Goal: Information Seeking & Learning: Learn about a topic

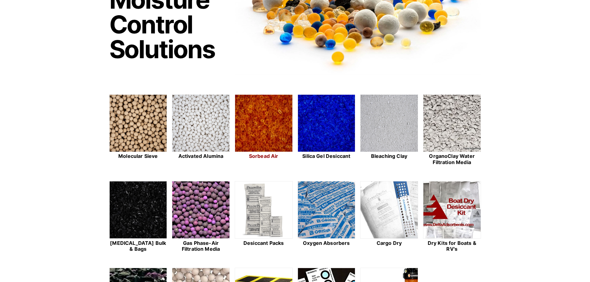
scroll to position [93, 0]
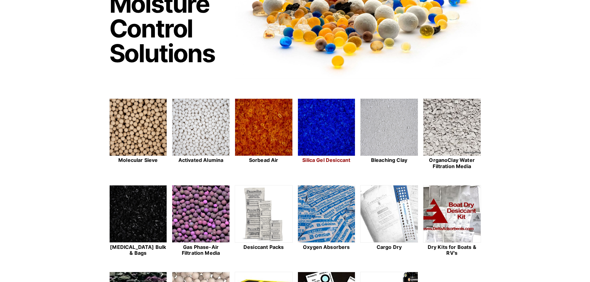
click at [324, 160] on h2 "Silica Gel Desiccant" at bounding box center [327, 160] width 58 height 6
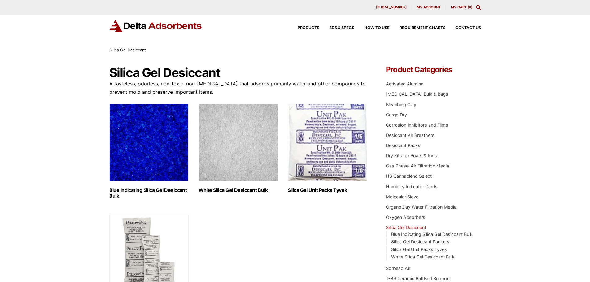
click at [248, 191] on h2 "White Silica Gel Desiccant Bulk (2)" at bounding box center [238, 191] width 79 height 6
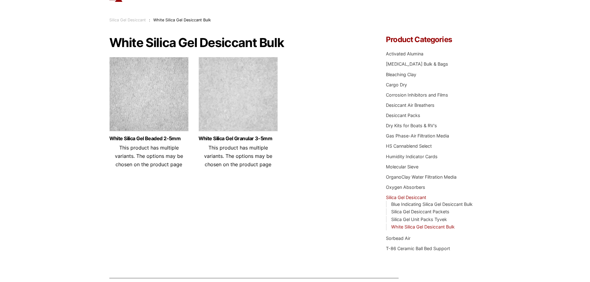
scroll to position [31, 0]
drag, startPoint x: 146, startPoint y: 99, endPoint x: 150, endPoint y: 100, distance: 4.1
click at [146, 99] on img at bounding box center [148, 94] width 79 height 77
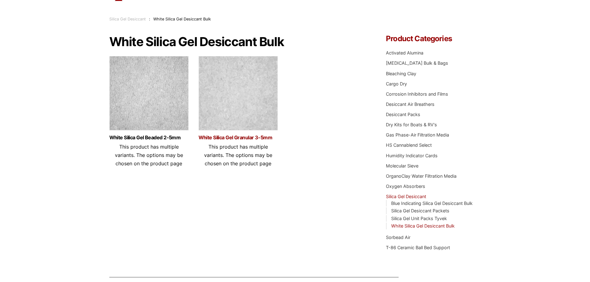
click at [247, 137] on link "White Silica Gel Granular 3-5mm" at bounding box center [238, 137] width 79 height 5
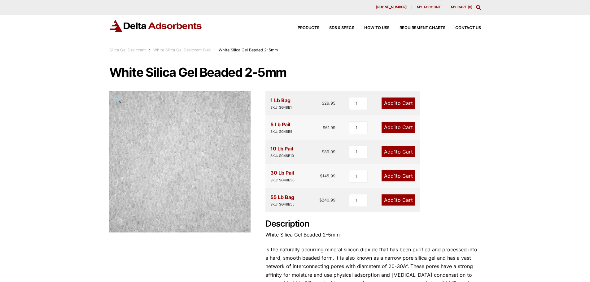
click at [479, 6] on icon "Toggle Modal Content" at bounding box center [478, 7] width 5 height 5
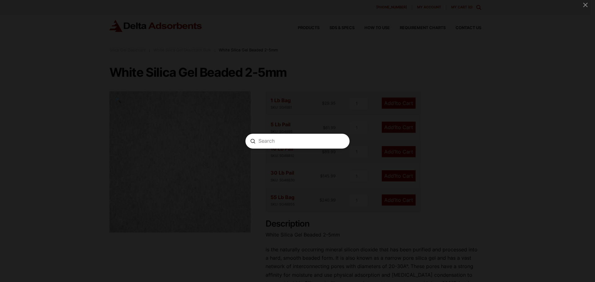
click at [304, 144] on input "Search" at bounding box center [297, 141] width 78 height 7
paste input "1212021"
type input "1212021"
drag, startPoint x: 346, startPoint y: 140, endPoint x: 338, endPoint y: 148, distance: 10.5
click at [345, 140] on form "Search 1212021 Submit Clear" at bounding box center [297, 141] width 104 height 15
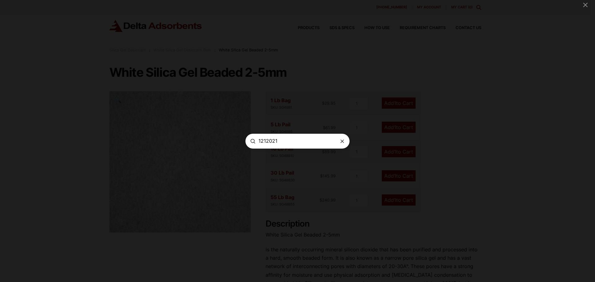
click at [341, 139] on icon "Modal Content" at bounding box center [342, 141] width 5 height 5
click at [254, 181] on div "Search Submit Clear" at bounding box center [297, 141] width 595 height 282
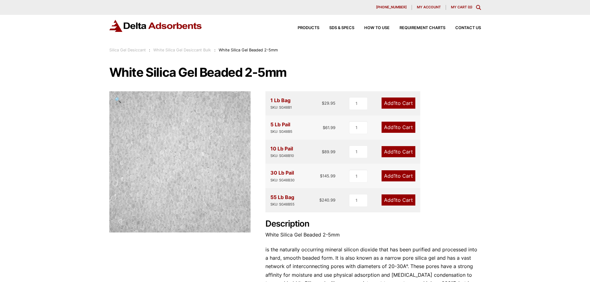
click at [479, 7] on icon "Toggle Modal Content" at bounding box center [478, 7] width 5 height 5
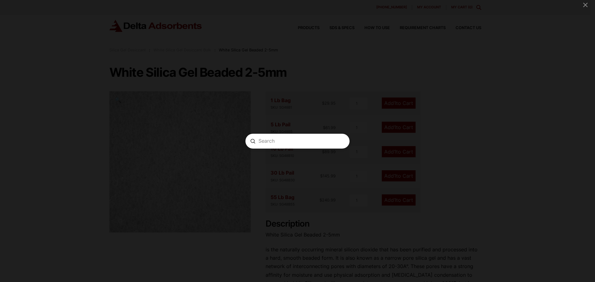
click at [311, 143] on input "Search" at bounding box center [297, 141] width 78 height 7
type input "sgbf35"
drag, startPoint x: 341, startPoint y: 141, endPoint x: 319, endPoint y: 148, distance: 23.2
click at [341, 141] on icon "Modal Content" at bounding box center [342, 141] width 5 height 5
drag, startPoint x: 314, startPoint y: 159, endPoint x: 325, endPoint y: 161, distance: 10.7
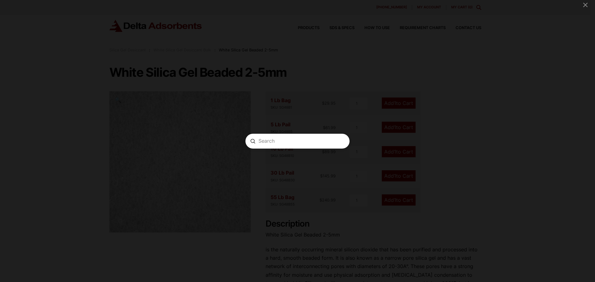
click at [315, 159] on div "Search Submit Clear" at bounding box center [297, 141] width 595 height 282
